Goal: Task Accomplishment & Management: Complete application form

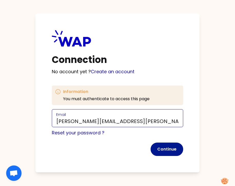
type input "camilla.gallidabino@ecopia-school.com"
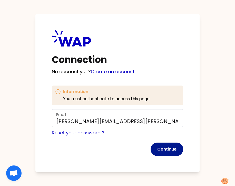
click at [172, 151] on button "Continue" at bounding box center [167, 148] width 33 height 13
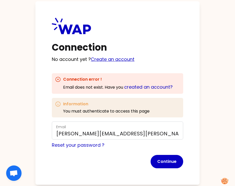
click at [116, 61] on link "Create an account" at bounding box center [113, 59] width 44 height 6
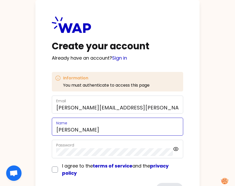
type input "Camille"
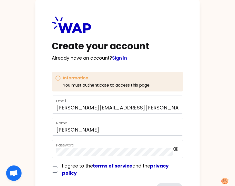
click at [101, 147] on div "Password" at bounding box center [114, 149] width 117 height 14
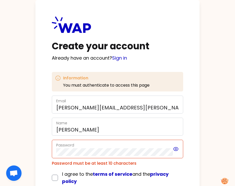
click at [177, 150] on icon at bounding box center [176, 149] width 6 height 6
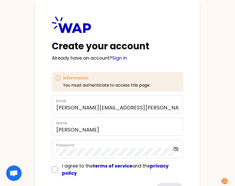
click at [54, 170] on input "checkbox" at bounding box center [55, 169] width 6 height 6
checkbox input "true"
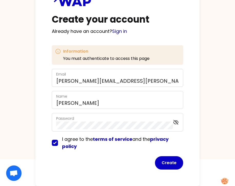
scroll to position [28, 0]
click at [174, 163] on button "Create" at bounding box center [169, 162] width 28 height 13
